Goal: Information Seeking & Learning: Learn about a topic

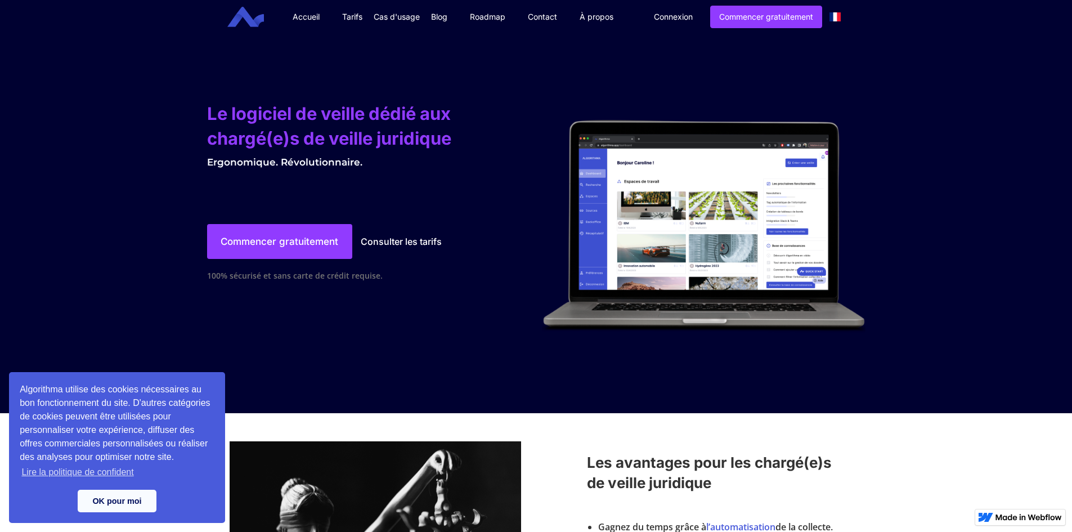
click at [390, 16] on div "Cas d'usage" at bounding box center [397, 16] width 46 height 11
click at [421, 42] on link "Veille Juridique" at bounding box center [416, 39] width 75 height 11
click at [315, 15] on link "Accueil" at bounding box center [306, 17] width 50 height 34
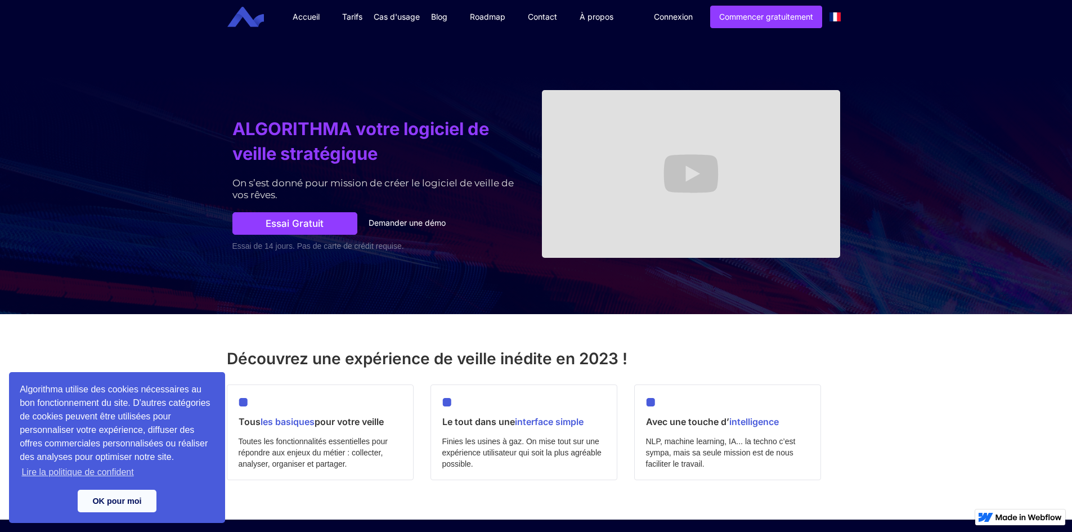
click at [402, 17] on div "Cas d'usage" at bounding box center [397, 16] width 46 height 11
click at [403, 36] on link "Veille Juridique" at bounding box center [416, 39] width 75 height 11
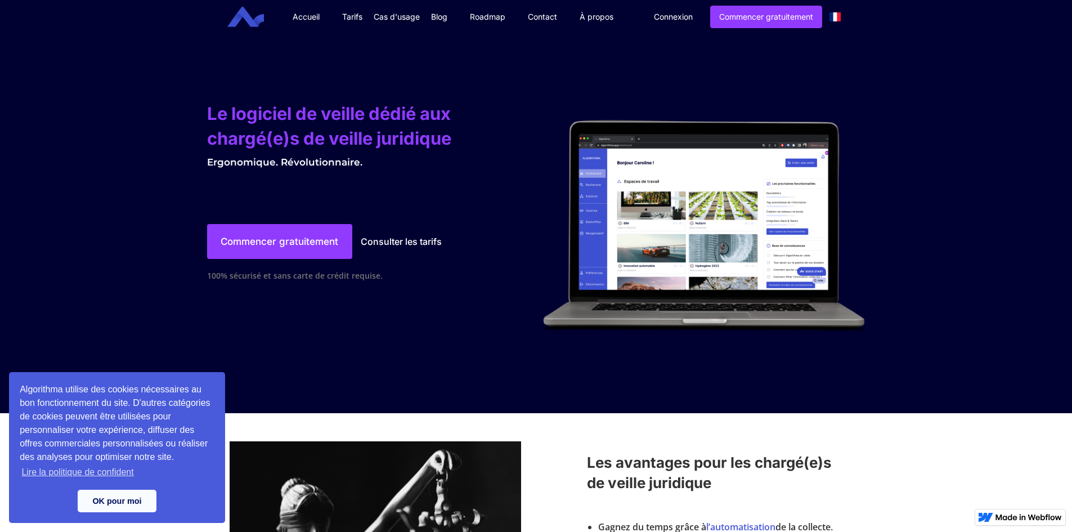
click at [427, 240] on link "Consulter les tarifs" at bounding box center [401, 241] width 98 height 21
click at [407, 241] on link "Consulter les tarifs" at bounding box center [401, 241] width 98 height 21
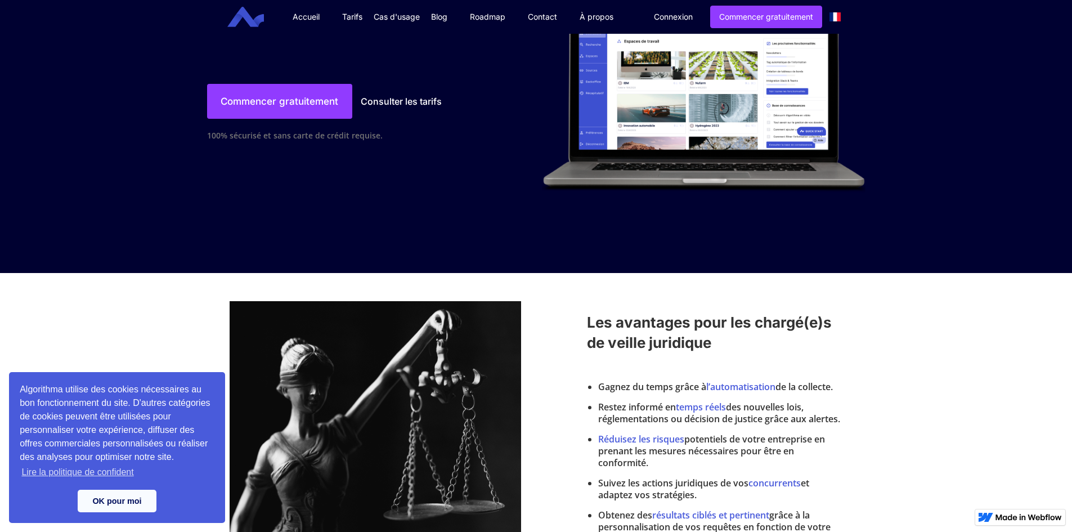
scroll to position [180, 0]
